Goal: Task Accomplishment & Management: Manage account settings

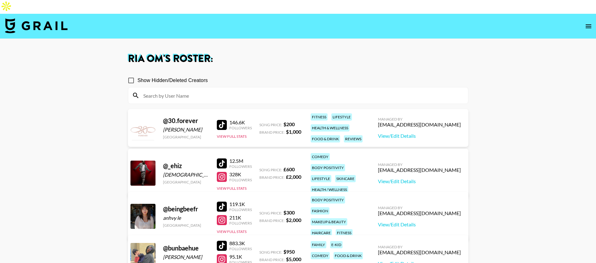
click at [50, 21] on nav at bounding box center [298, 26] width 596 height 25
click at [51, 18] on img at bounding box center [36, 25] width 63 height 15
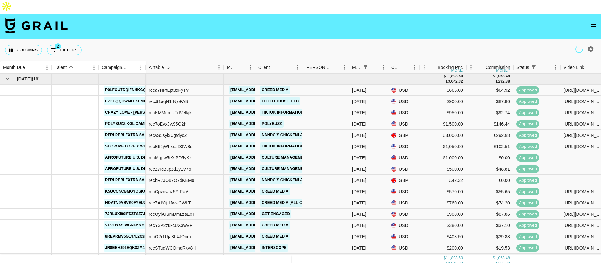
click at [67, 44] on div "Columns 2 Filters + Booking" at bounding box center [44, 50] width 79 height 23
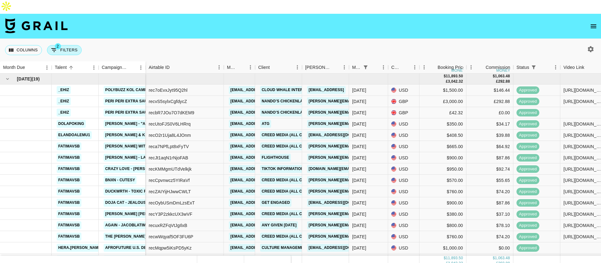
click at [68, 45] on button "2 Filters" at bounding box center [64, 50] width 35 height 10
select select "status"
select select "isNotAnyOf"
select select "monthDue2"
select select "Jun '25"
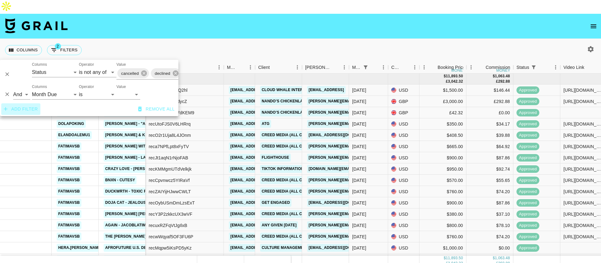
click at [31, 110] on button "Add filter" at bounding box center [20, 109] width 39 height 12
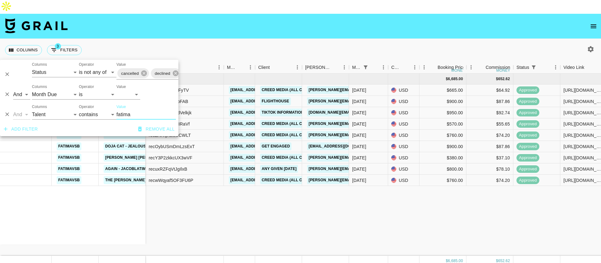
type input "fatima"
click at [131, 90] on select "Sep '26 Aug '26 Jul '26 Jun '26 May '26 Apr '26 Mar '26 Feb '26 Jan '26 Dec '25…" at bounding box center [128, 95] width 24 height 10
select select
click at [116, 90] on select "Sep '26 Aug '26 Jul '26 Jun '26 May '26 Apr '26 Mar '26 Feb '26 Jan '26 Dec '25…" at bounding box center [128, 95] width 24 height 10
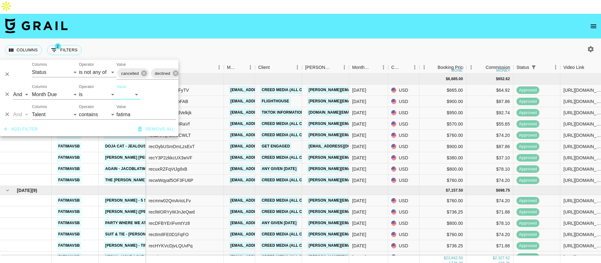
click at [237, 39] on div "Columns 2 Filters + Booking" at bounding box center [300, 50] width 601 height 23
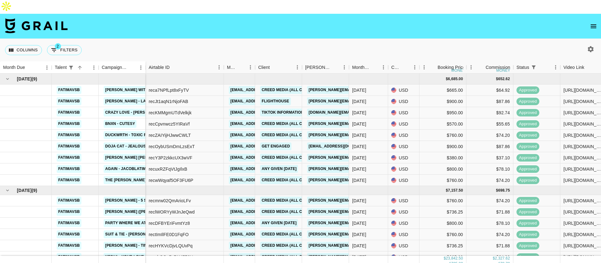
click at [594, 45] on icon "button" at bounding box center [591, 49] width 8 height 8
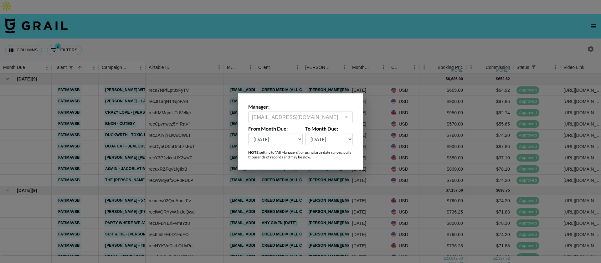
click at [283, 140] on select "Sep '26 Aug '26 Jul '26 Jun '26 May '26 Apr '26 Mar '26 Feb '26 Jan '26 Dec '25…" at bounding box center [275, 139] width 54 height 12
select select "Sep '24"
click at [248, 133] on select "Sep '26 Aug '26 Jul '26 Jun '26 May '26 Apr '26 Mar '26 Feb '26 Jan '26 Dec '25…" at bounding box center [275, 139] width 54 height 12
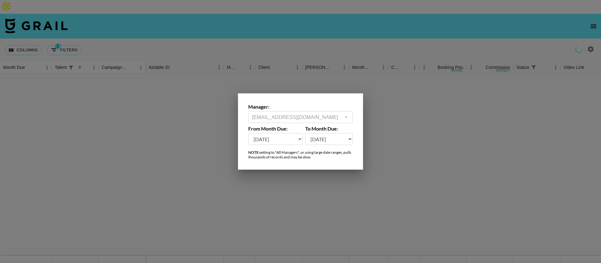
click at [174, 28] on div at bounding box center [300, 131] width 601 height 263
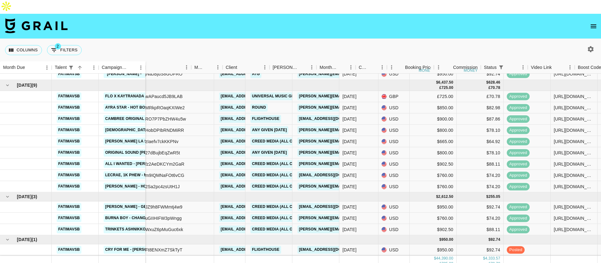
scroll to position [542, 0]
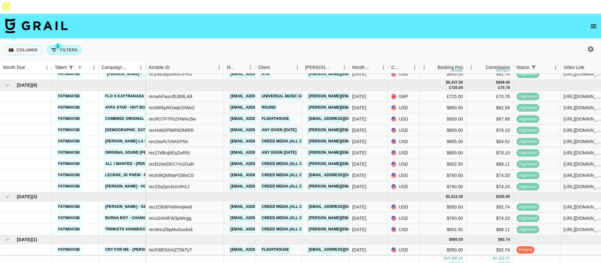
click at [74, 45] on button "2 Filters" at bounding box center [64, 50] width 35 height 10
select select "status"
select select "isNotAnyOf"
select select "monthDue2"
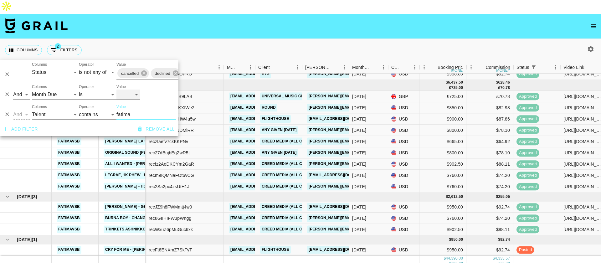
click at [121, 90] on select "Sep '26 Aug '26 Jul '26 Jun '26 May '26 Apr '26 Mar '26 Feb '26 Jan '26 Dec '25…" at bounding box center [128, 95] width 24 height 10
select select "Sep '25"
click at [116, 90] on select "Sep '26 Aug '26 Jul '26 Jun '26 May '26 Apr '26 Mar '26 Feb '26 Jan '26 Dec '25…" at bounding box center [128, 95] width 24 height 10
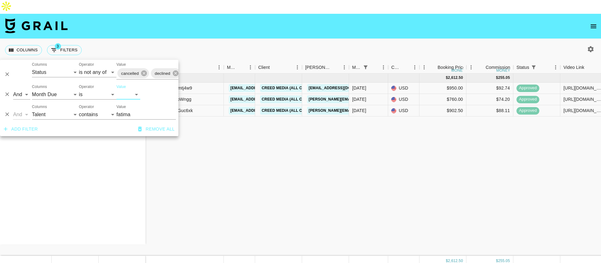
click at [8, 113] on icon "Delete" at bounding box center [7, 115] width 4 height 4
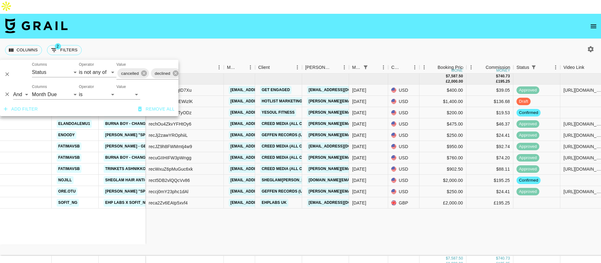
click at [188, 204] on div "Sep '25 ( 11 ) colette_eli Luck of the Draw - Laci Kaye Booth dannybabyyyy Roya…" at bounding box center [527, 165] width 1055 height 182
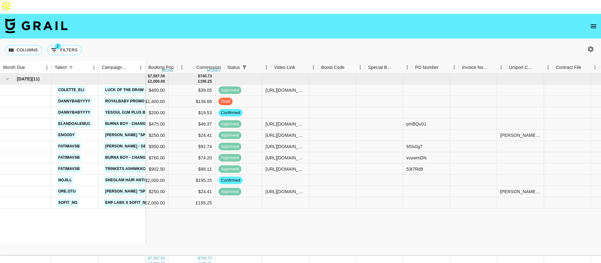
scroll to position [0, 454]
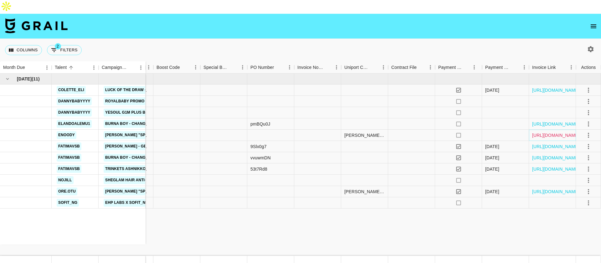
click at [561, 132] on link "https://in.xero.com/d0cSjCFXdYD5aUlDkvCkTM5bX2BcvFNMWWkFhvep" at bounding box center [555, 135] width 47 height 6
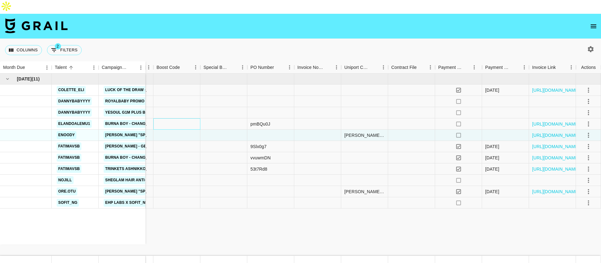
click at [178, 118] on div at bounding box center [176, 123] width 47 height 11
